Goal: Information Seeking & Learning: Learn about a topic

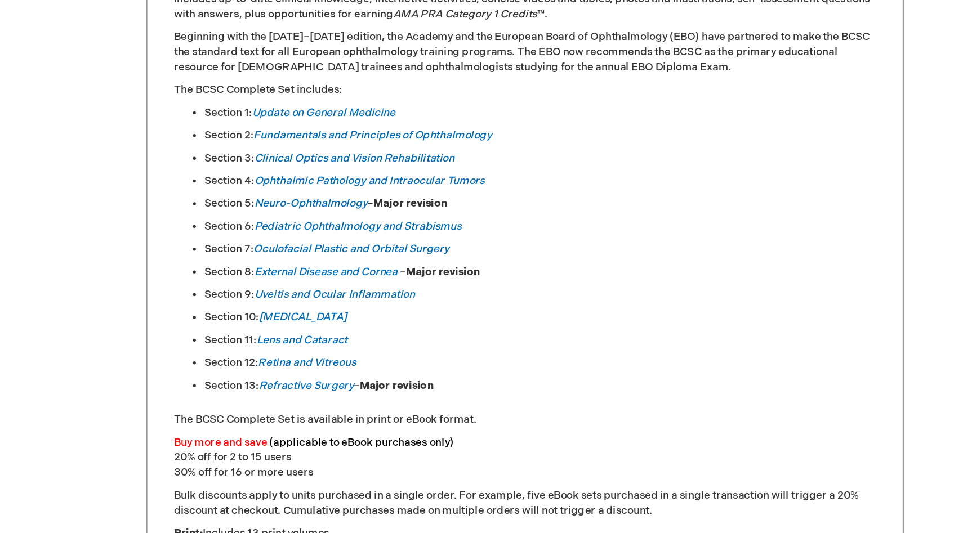
scroll to position [455, 0]
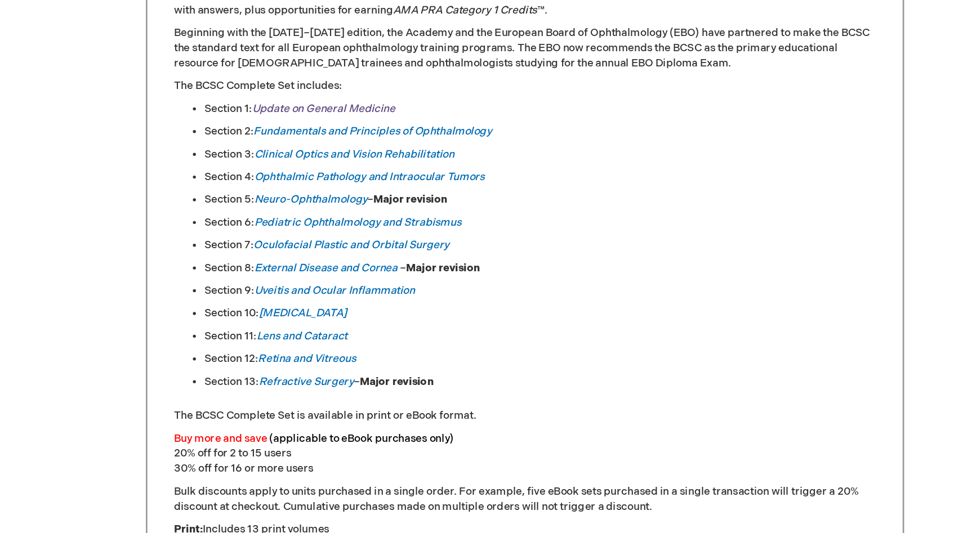
click at [328, 222] on link "Update on General Medicine" at bounding box center [332, 218] width 106 height 10
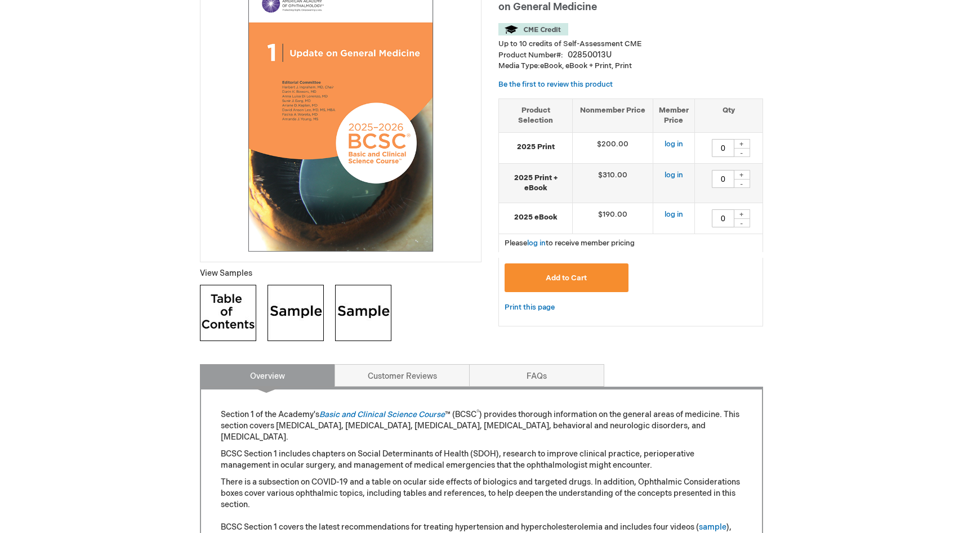
scroll to position [190, 0]
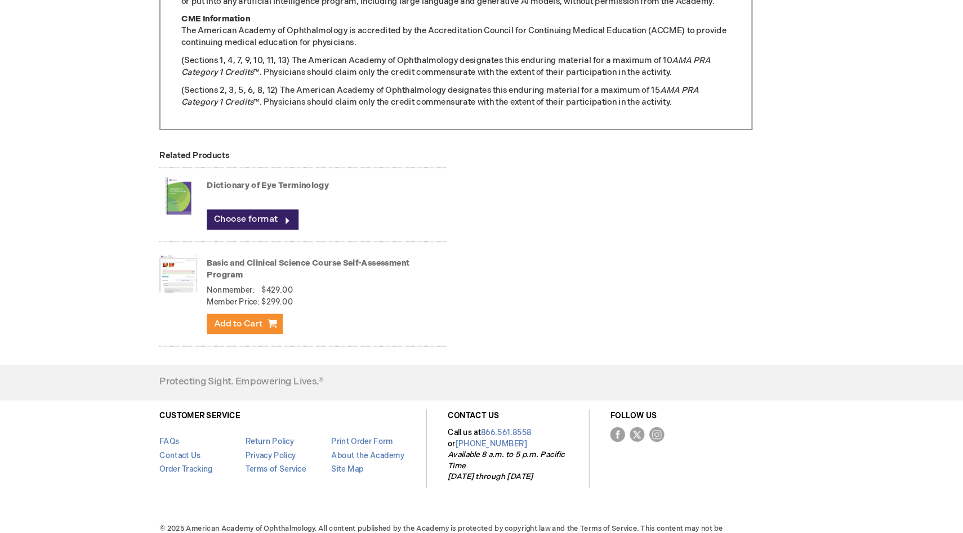
scroll to position [1093, 0]
